Goal: Task Accomplishment & Management: Use online tool/utility

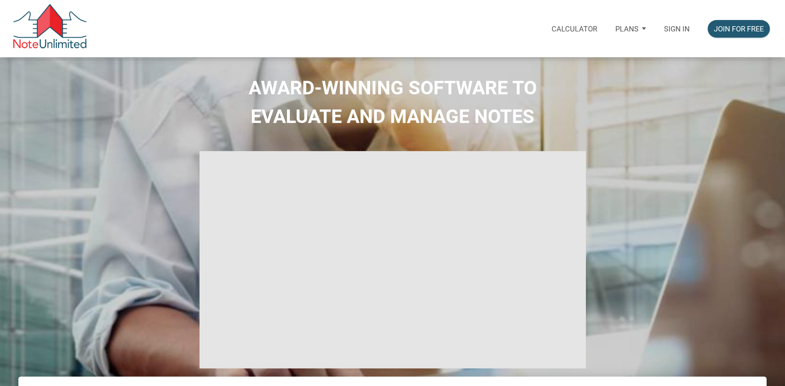
select select
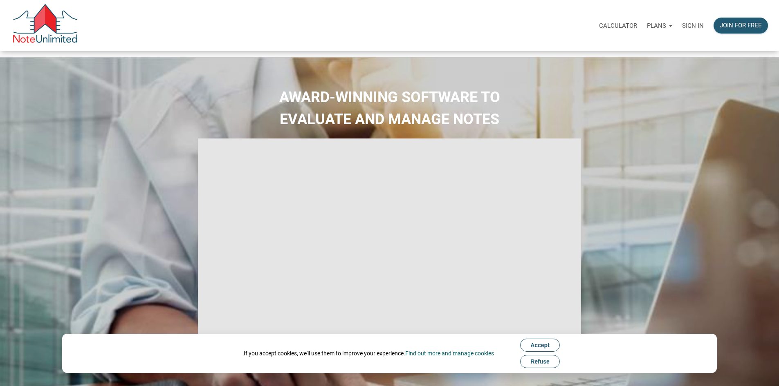
type input "Introduction to new features"
select select
type input "Introduction to new features"
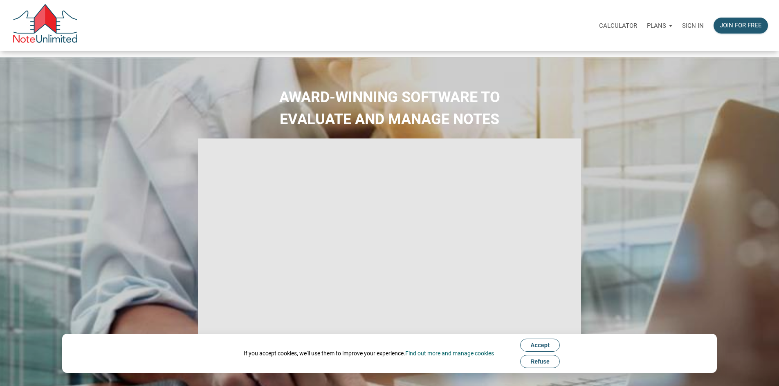
type input "Introduction to new features"
select select
